Goal: Communication & Community: Answer question/provide support

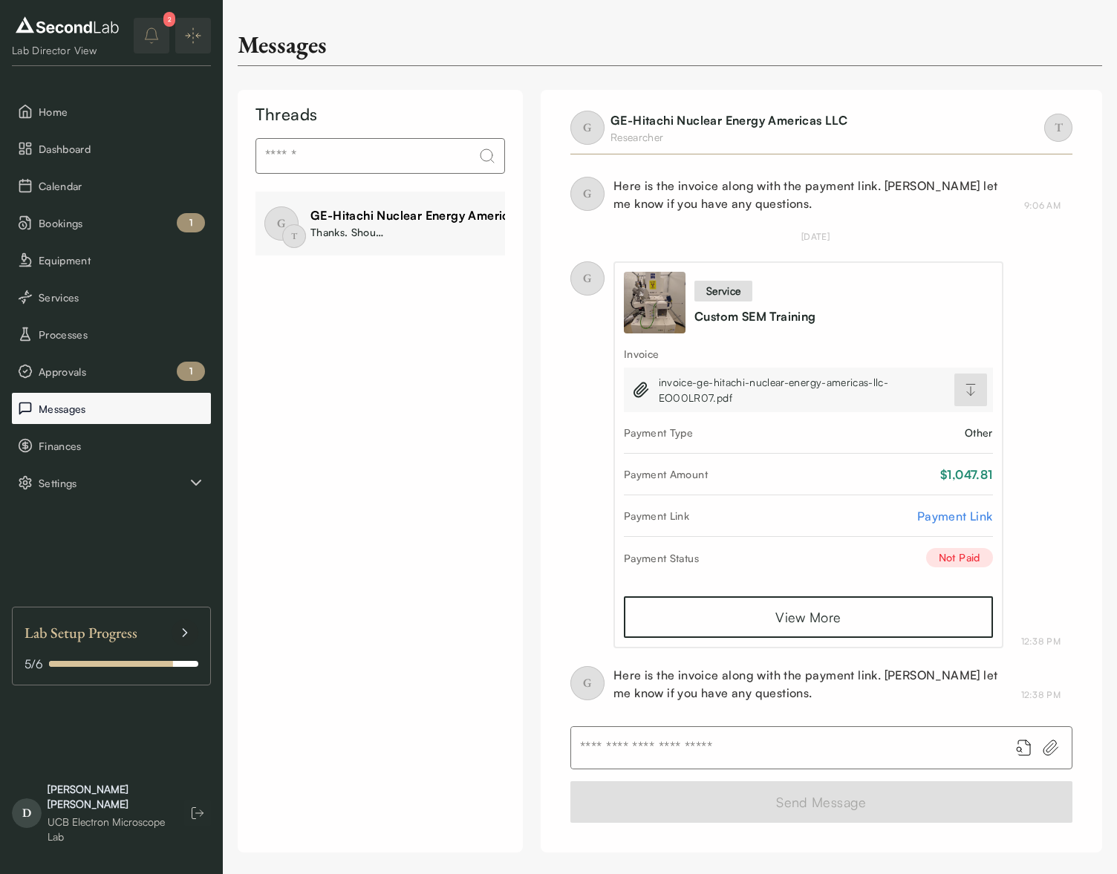
click at [85, 417] on button "Messages" at bounding box center [111, 408] width 199 height 31
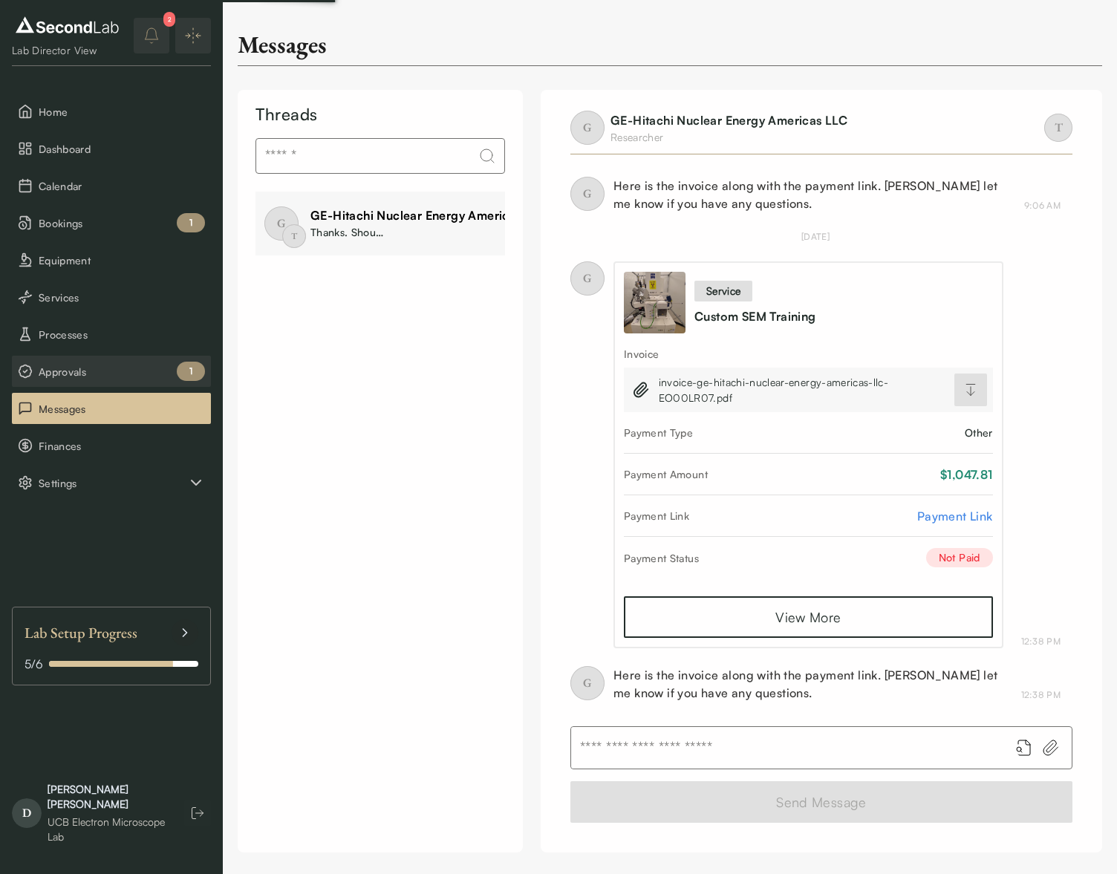
click at [85, 376] on span "Approvals" at bounding box center [122, 372] width 166 height 16
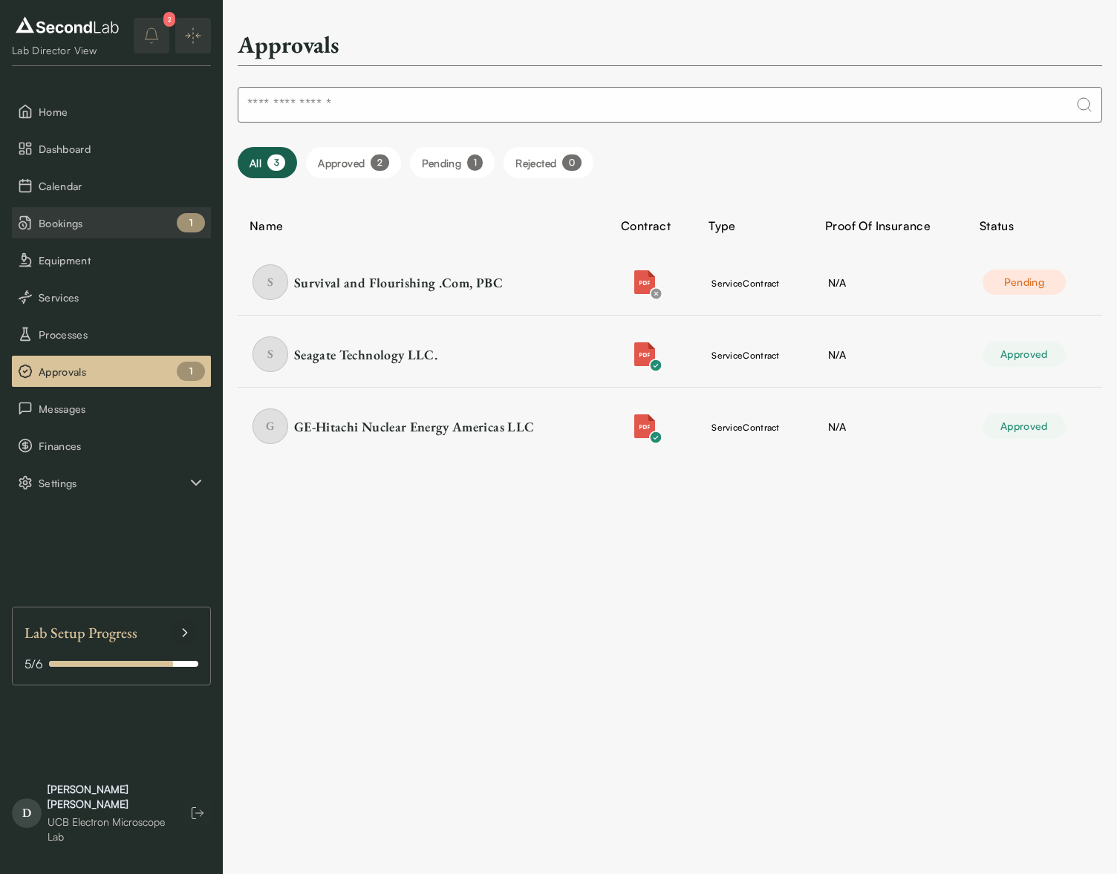
click at [127, 233] on button "Bookings 1" at bounding box center [111, 222] width 199 height 31
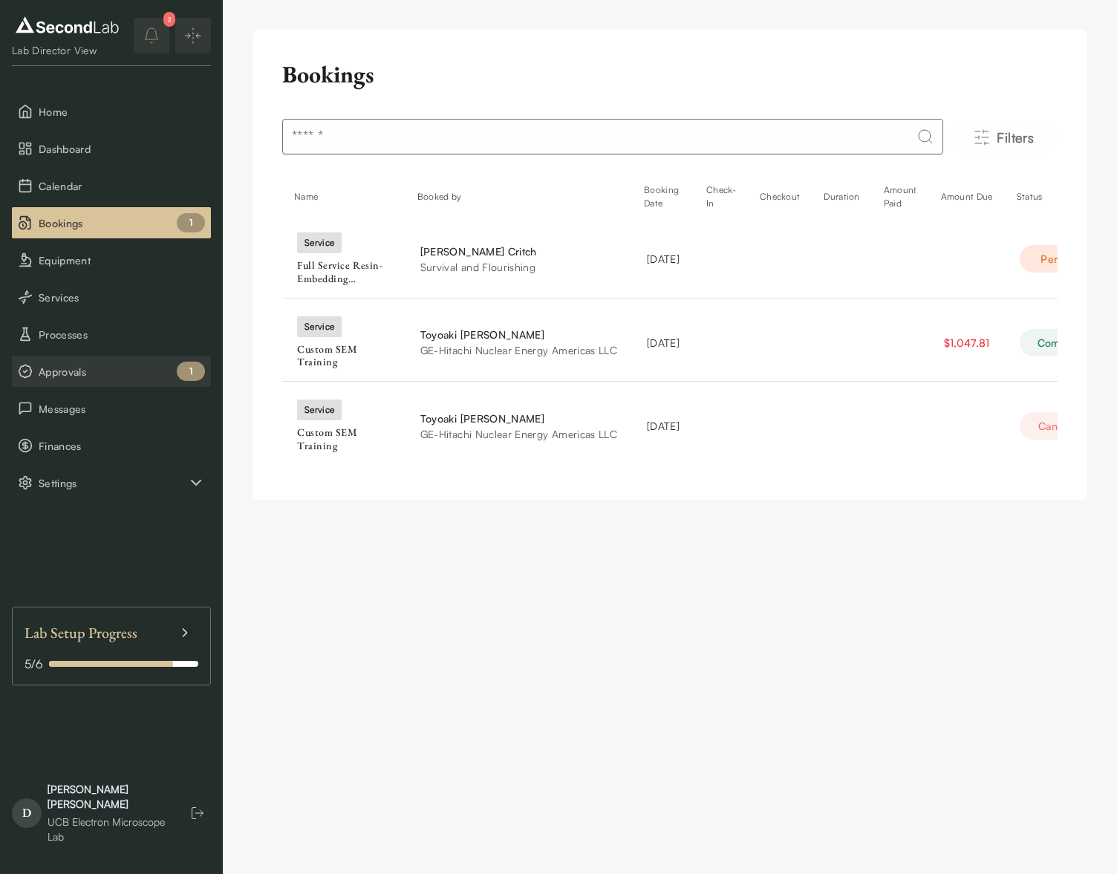
click at [90, 365] on span "Approvals" at bounding box center [122, 372] width 166 height 16
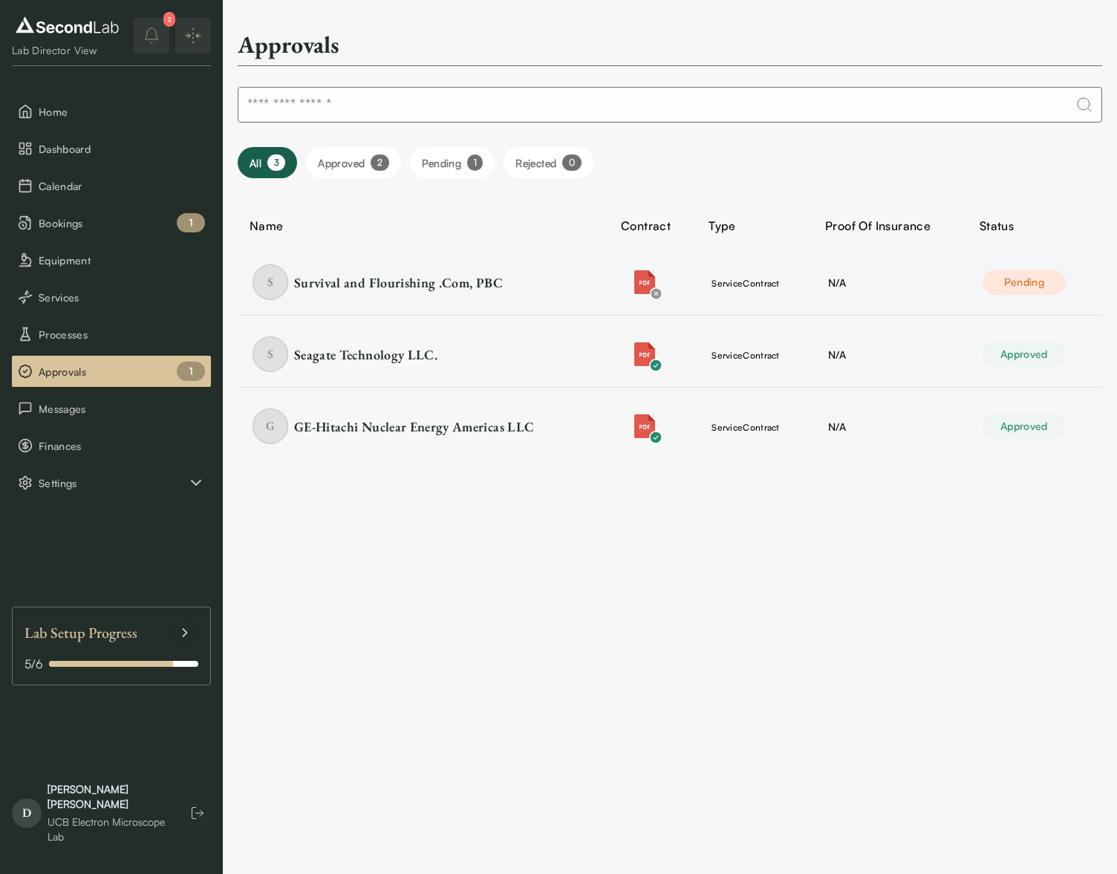
click at [1030, 279] on div "Pending" at bounding box center [1024, 282] width 83 height 25
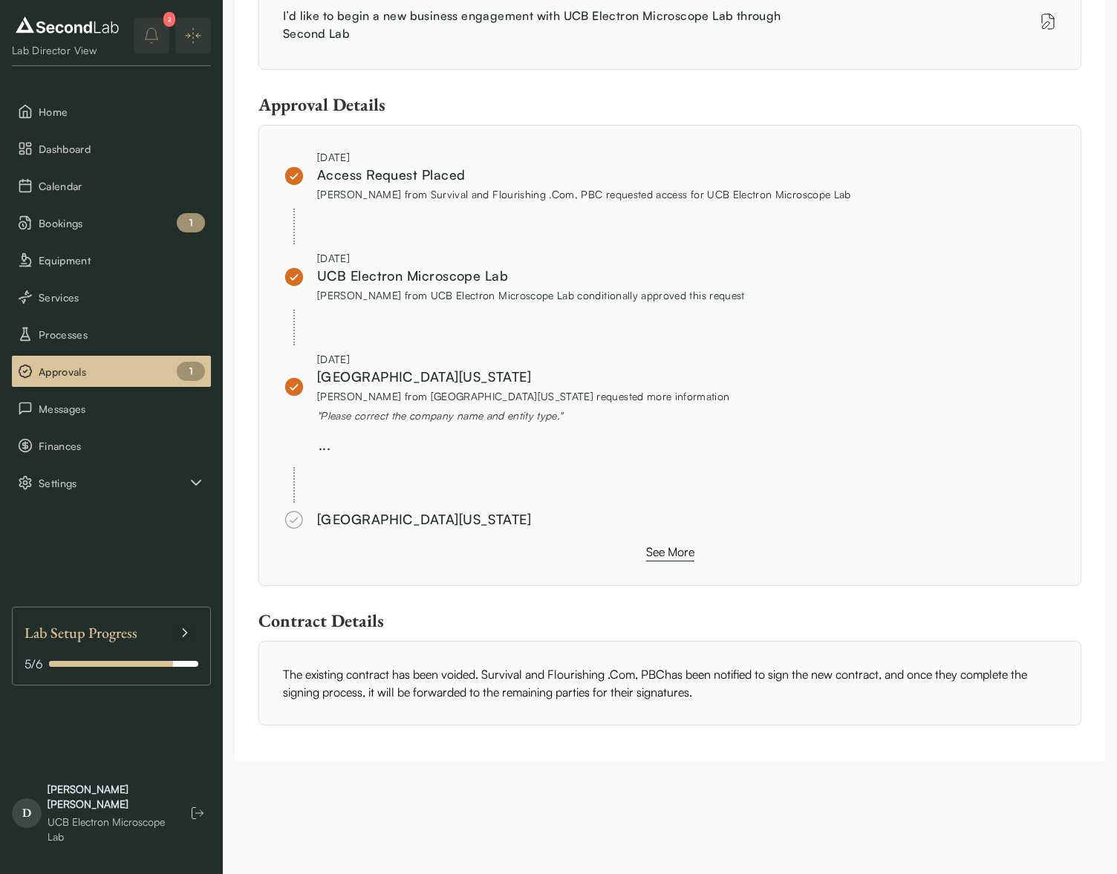
scroll to position [628, 0]
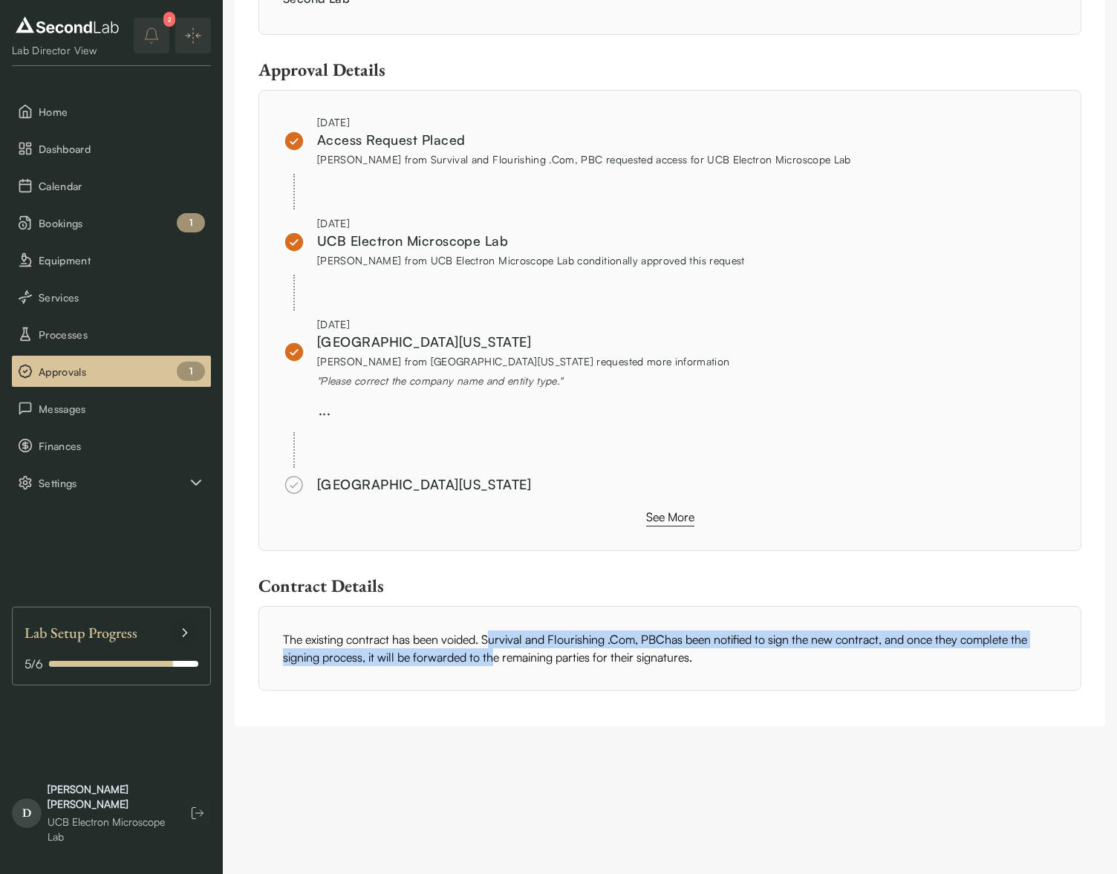
drag, startPoint x: 490, startPoint y: 645, endPoint x: 490, endPoint y: 663, distance: 17.8
click at [490, 663] on div "The existing contract has been voided. Survival and Flourishing .Com, PBC has b…" at bounding box center [670, 648] width 823 height 85
drag, startPoint x: 545, startPoint y: 662, endPoint x: 545, endPoint y: 646, distance: 16.4
click at [545, 646] on div "The existing contract has been voided. Survival and Flourishing .Com, PBC has b…" at bounding box center [670, 648] width 823 height 85
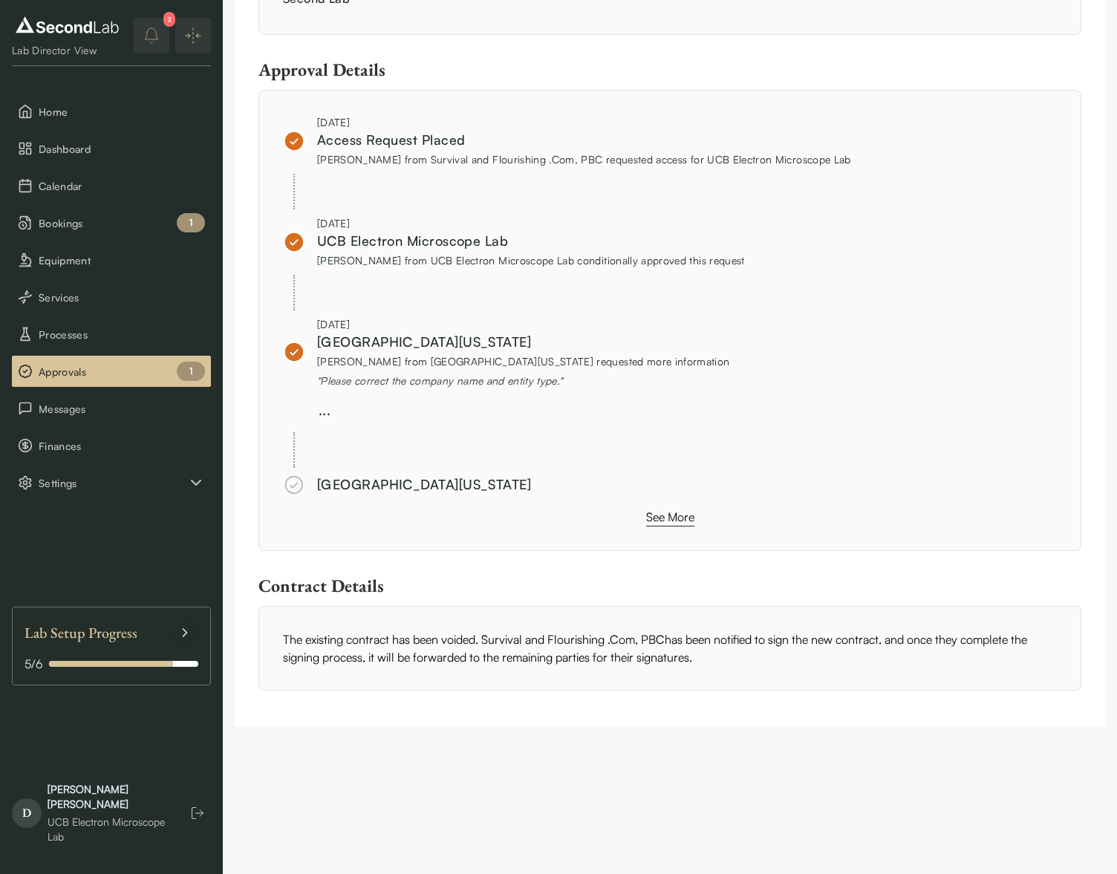
click at [513, 641] on div "The existing contract has been voided. Survival and Flourishing .Com, PBC has b…" at bounding box center [670, 648] width 823 height 85
click at [108, 387] on menu "Home Dashboard Calendar Bookings 1 Equipment Services Processes Approvals 1 Mes…" at bounding box center [111, 297] width 199 height 403
click at [110, 376] on span "Approvals" at bounding box center [122, 372] width 166 height 16
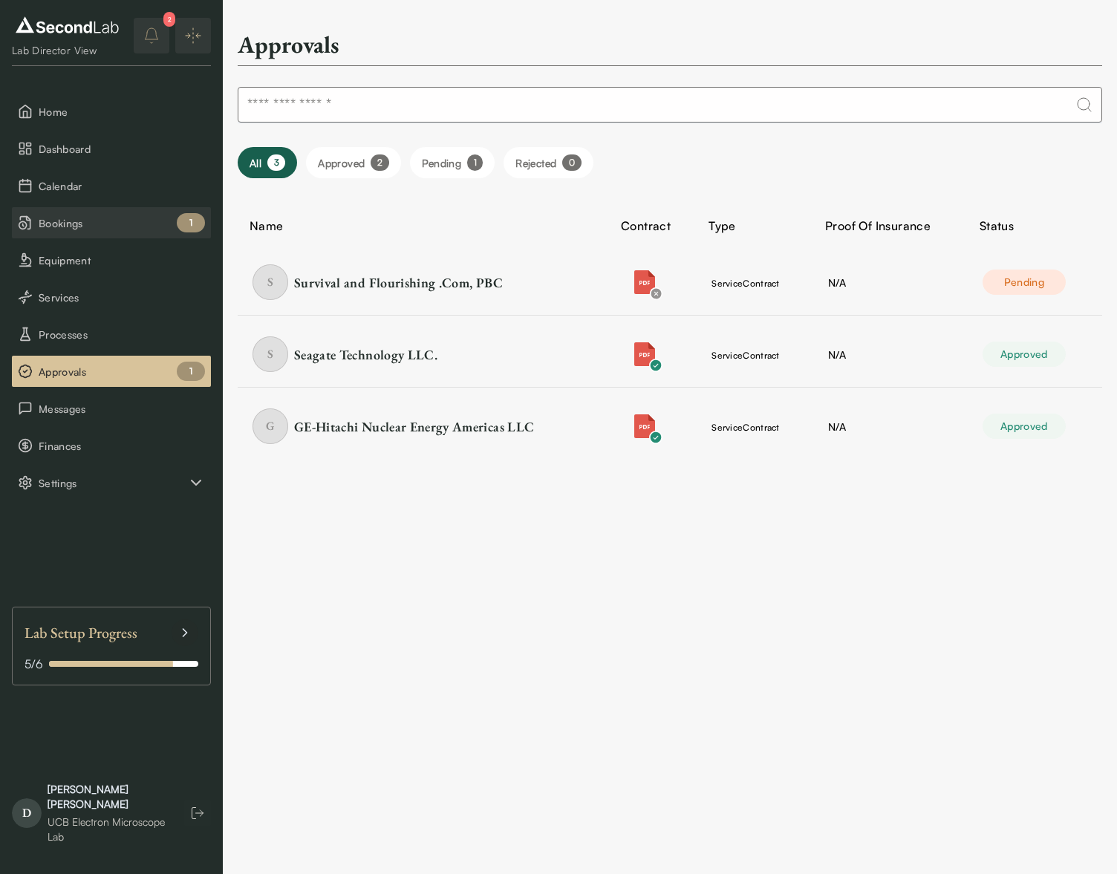
click at [86, 230] on span "Bookings" at bounding box center [122, 223] width 166 height 16
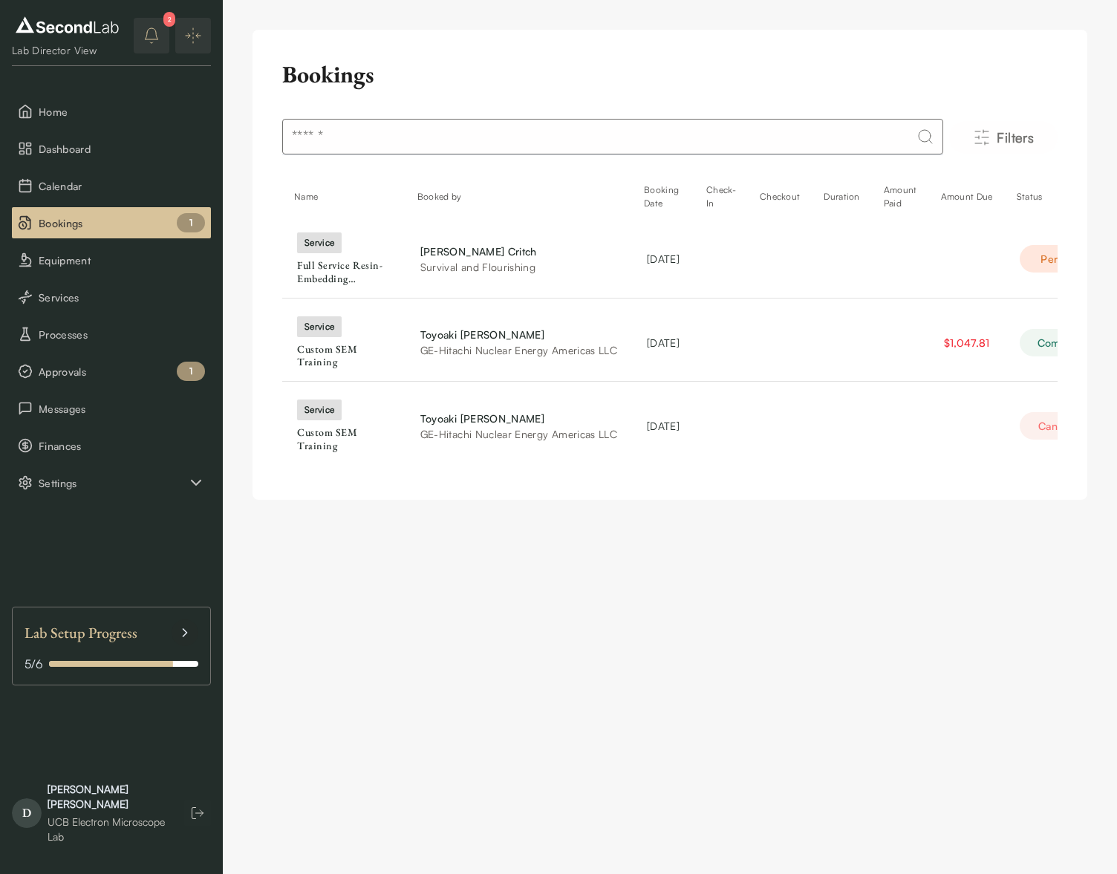
click at [152, 28] on icon "notifications" at bounding box center [152, 36] width 18 height 18
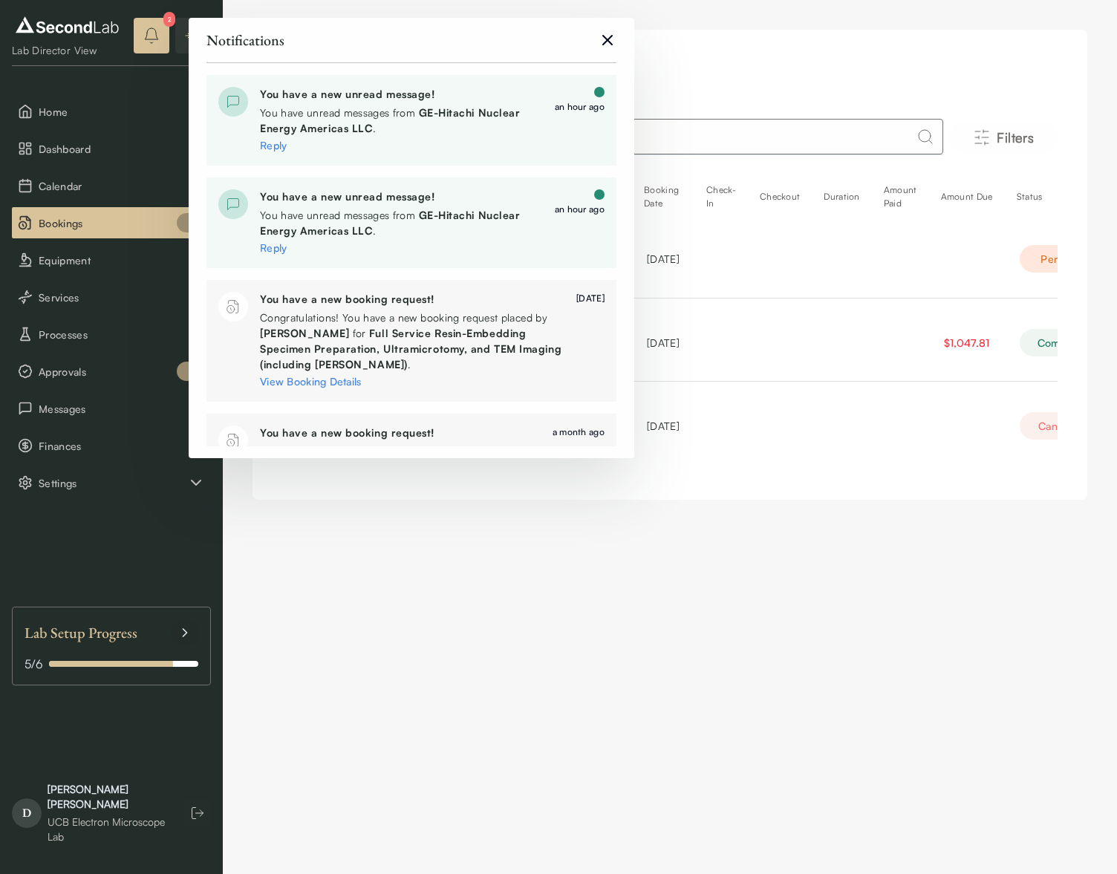
click at [358, 105] on div "You have unread messages from GE-Hitachi Nuclear Energy Americas LLC ." at bounding box center [401, 120] width 283 height 31
click at [425, 115] on span "GE-Hitachi Nuclear Energy Americas LLC" at bounding box center [390, 120] width 260 height 28
drag, startPoint x: 530, startPoint y: 121, endPoint x: 579, endPoint y: 101, distance: 52.3
click at [531, 121] on div "You have unread messages from GE-Hitachi Nuclear Energy Americas LLC ." at bounding box center [401, 120] width 283 height 31
click at [579, 101] on div "an hour ago" at bounding box center [580, 106] width 50 height 13
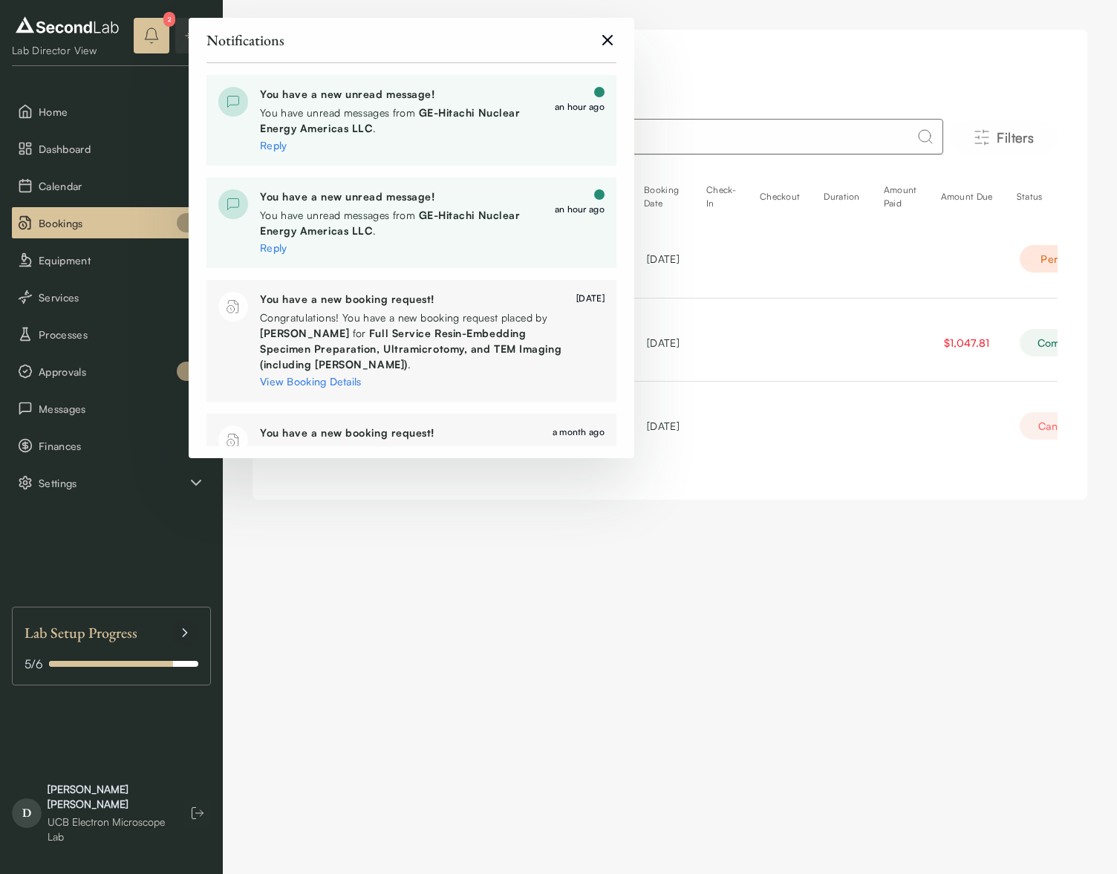
drag, startPoint x: 594, startPoint y: 97, endPoint x: 328, endPoint y: 160, distance: 273.2
click at [593, 97] on div "an hour ago" at bounding box center [580, 100] width 50 height 27
click at [270, 149] on link "Reply" at bounding box center [273, 145] width 27 height 13
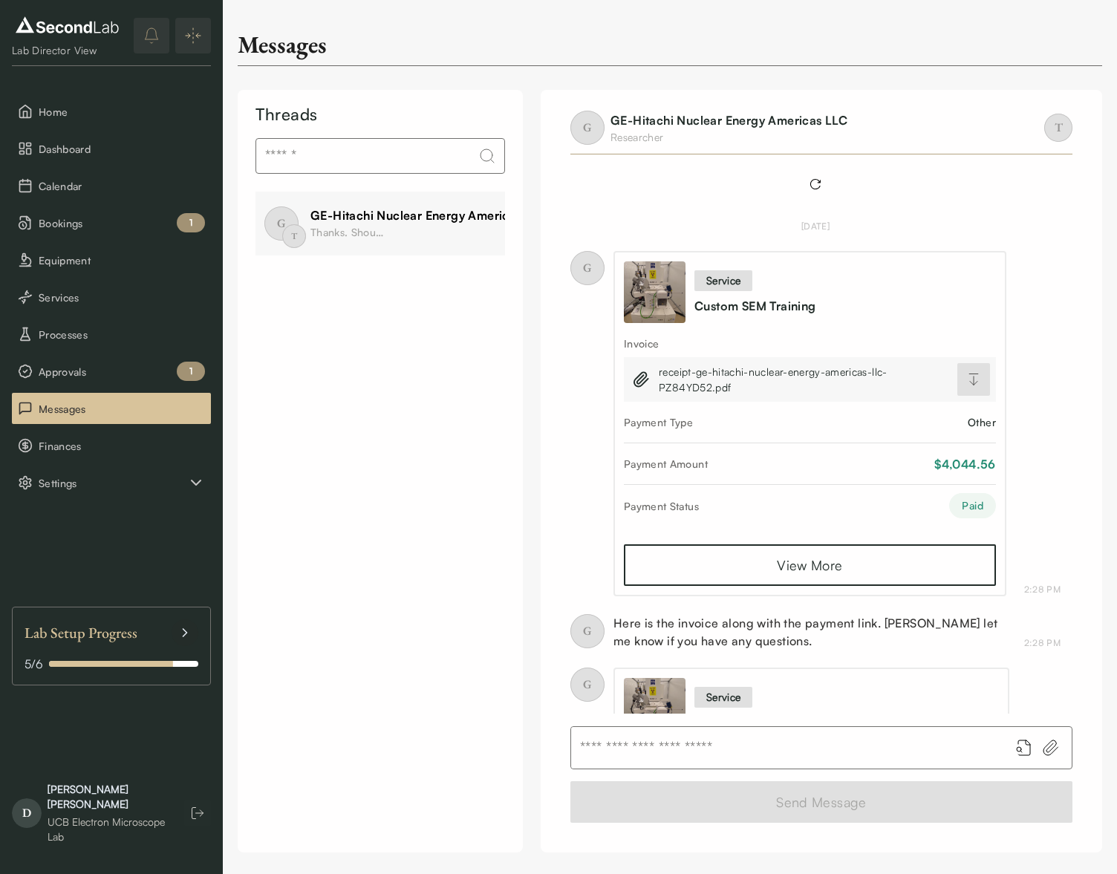
scroll to position [1719, 0]
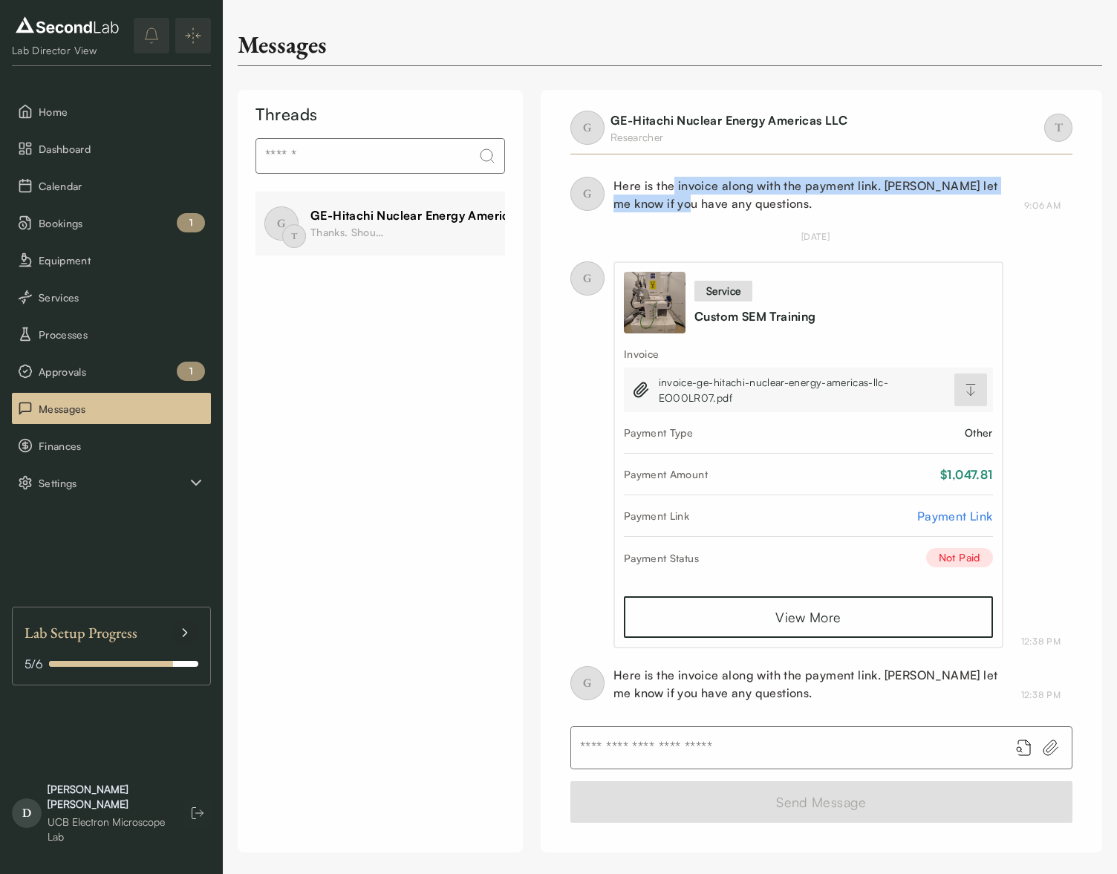
drag, startPoint x: 673, startPoint y: 184, endPoint x: 718, endPoint y: 206, distance: 50.2
click at [673, 201] on div "Here is the invoice along with the payment link. [PERSON_NAME] let me know if y…" at bounding box center [810, 195] width 393 height 36
click at [718, 206] on div "Here is the invoice along with the payment link. [PERSON_NAME] let me know if y…" at bounding box center [810, 195] width 393 height 36
click at [1052, 537] on div "G service Custom SEM Training Invoice invoice-ge-hitachi-nuclear-energy-america…" at bounding box center [816, 454] width 490 height 387
click at [359, 213] on div "GE-Hitachi Nuclear Energy Americas LLC" at bounding box center [429, 216] width 237 height 18
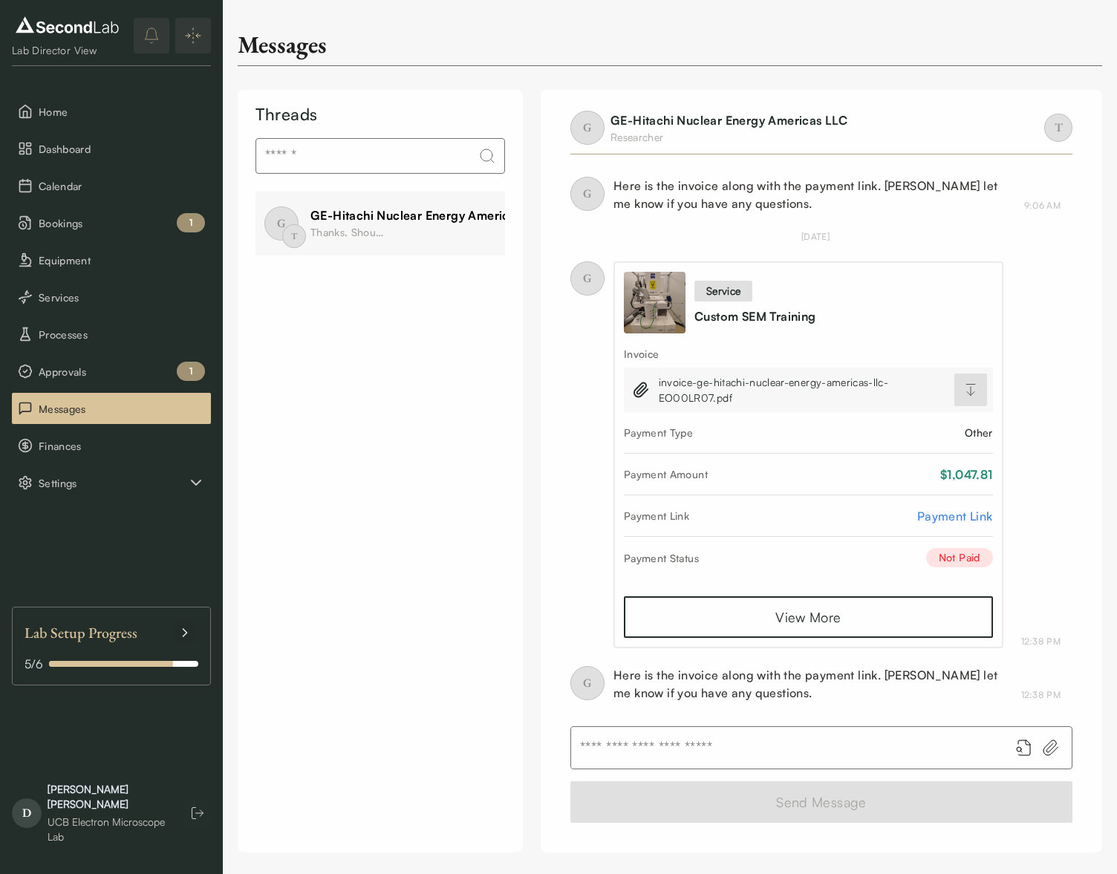
scroll to position [1719, 0]
click at [120, 389] on menu "Home Dashboard Calendar Bookings 1 Equipment Services Processes Approvals 1 Mes…" at bounding box center [111, 297] width 199 height 403
click at [114, 397] on button "Messages" at bounding box center [111, 408] width 199 height 31
click at [45, 406] on span "Messages" at bounding box center [122, 409] width 166 height 16
